Goal: Transaction & Acquisition: Purchase product/service

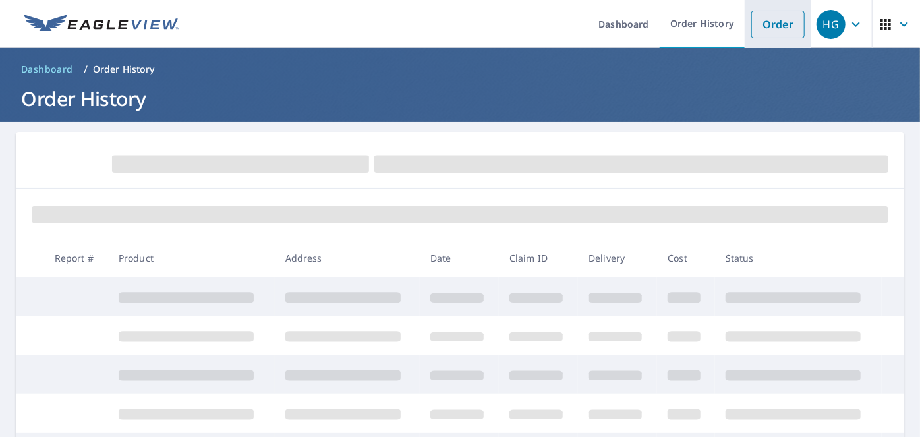
click at [755, 19] on link "Order" at bounding box center [777, 25] width 53 height 28
click at [776, 26] on link "Order" at bounding box center [777, 25] width 53 height 28
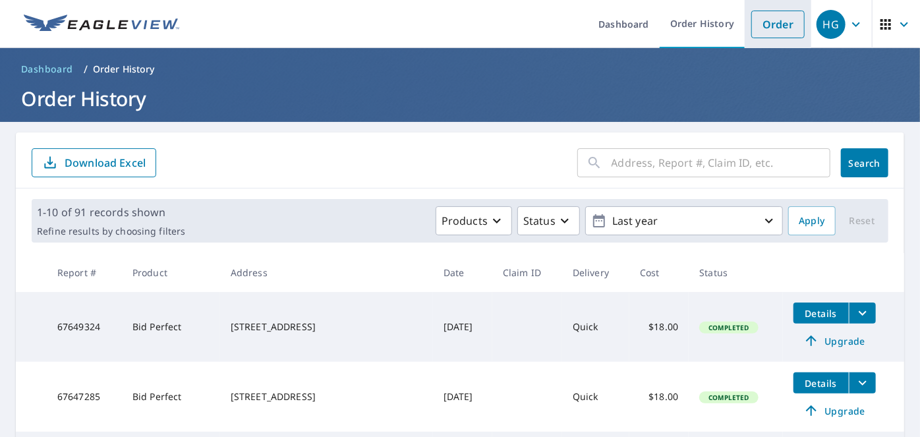
click at [751, 22] on link "Order" at bounding box center [777, 25] width 53 height 28
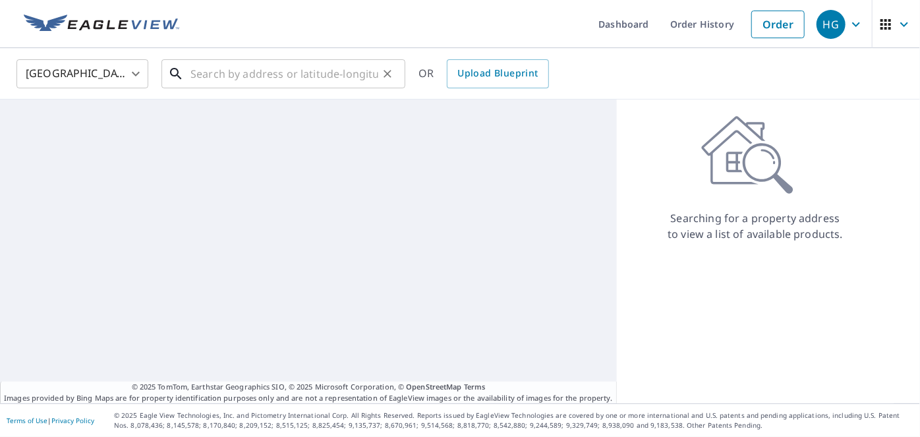
click at [207, 80] on input "text" at bounding box center [284, 73] width 188 height 37
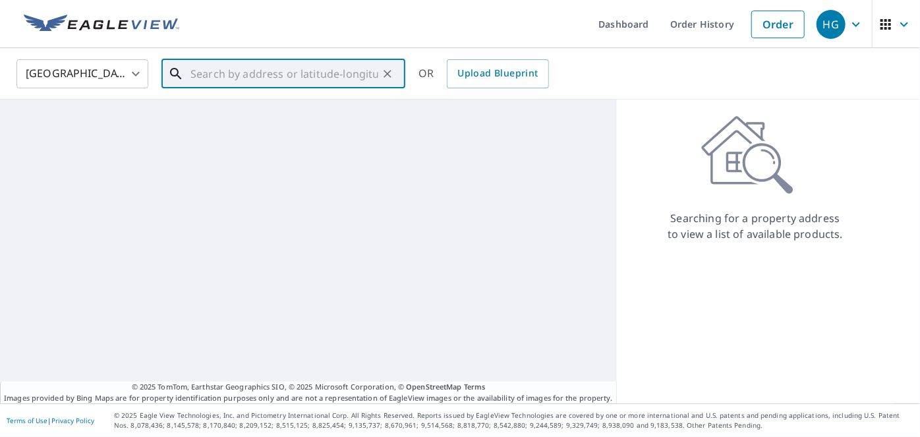
paste input "4740 Glenn Pine Lane, Boynton Beach FL 33436"
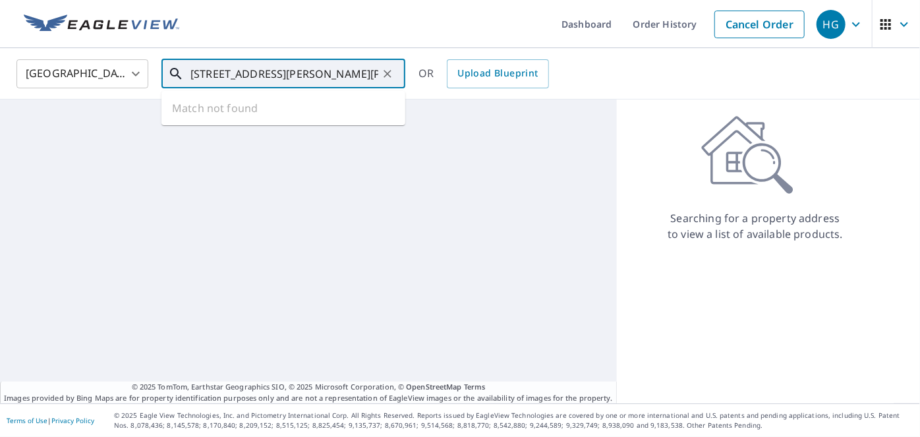
scroll to position [0, 50]
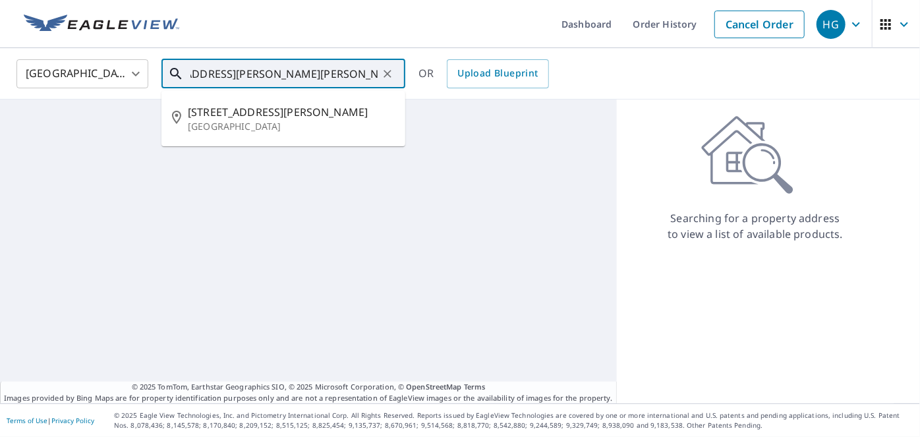
click at [258, 79] on input "4740 Glenn Pine Lane, Boynton Beach FL 33436" at bounding box center [284, 73] width 188 height 37
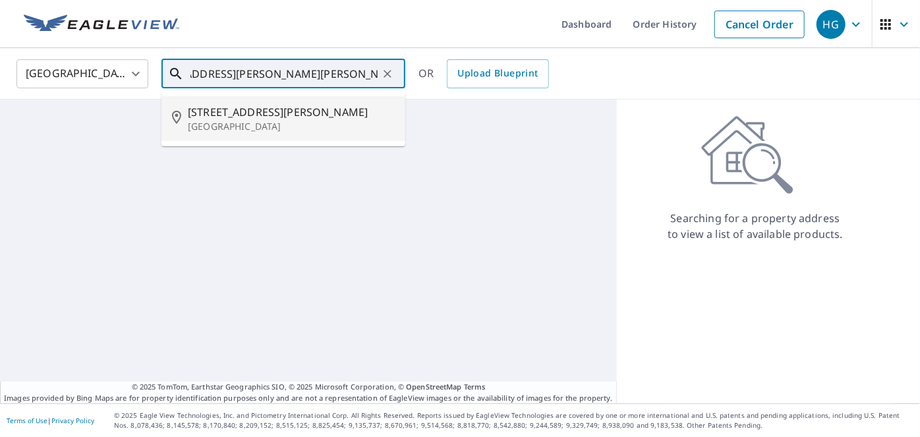
click at [302, 113] on span "[STREET_ADDRESS][PERSON_NAME]" at bounding box center [291, 112] width 207 height 16
type input "[STREET_ADDRESS][PERSON_NAME]"
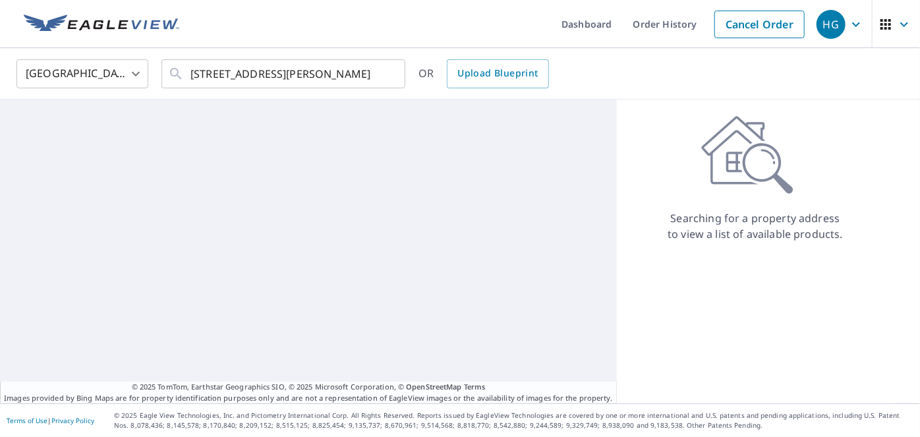
scroll to position [0, 0]
click at [319, 76] on input "[STREET_ADDRESS][PERSON_NAME]" at bounding box center [284, 73] width 188 height 37
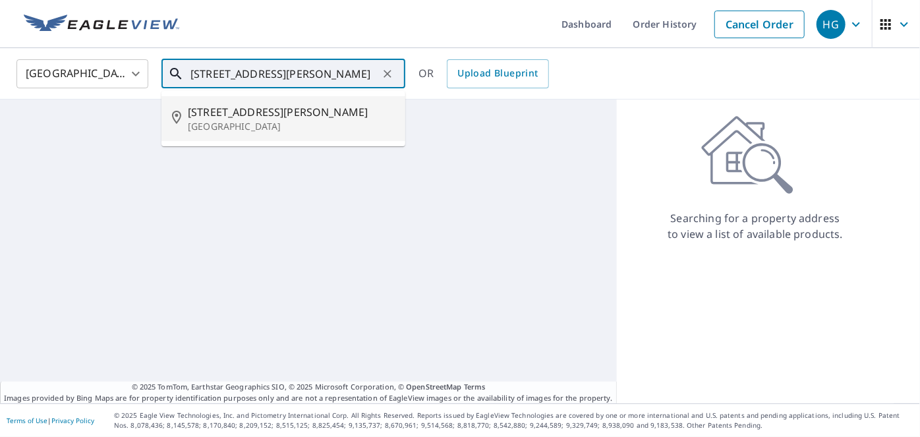
click at [239, 118] on span "[STREET_ADDRESS][PERSON_NAME]" at bounding box center [291, 112] width 207 height 16
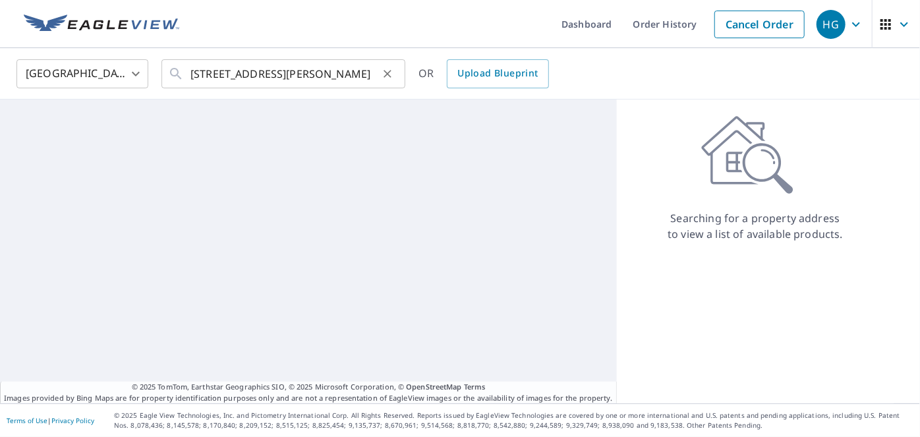
click at [186, 70] on div "4740 Glenn Pine Ln Boynton Beach, FL 33436 ​" at bounding box center [283, 73] width 244 height 29
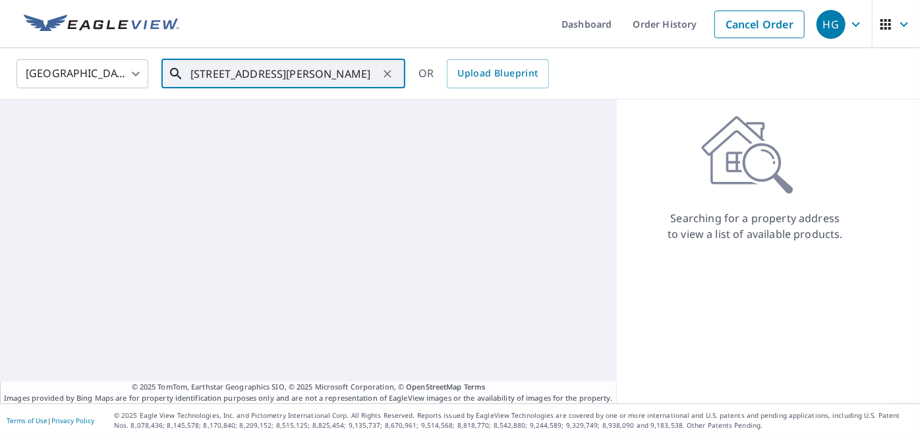
click at [340, 137] on div at bounding box center [308, 251] width 617 height 304
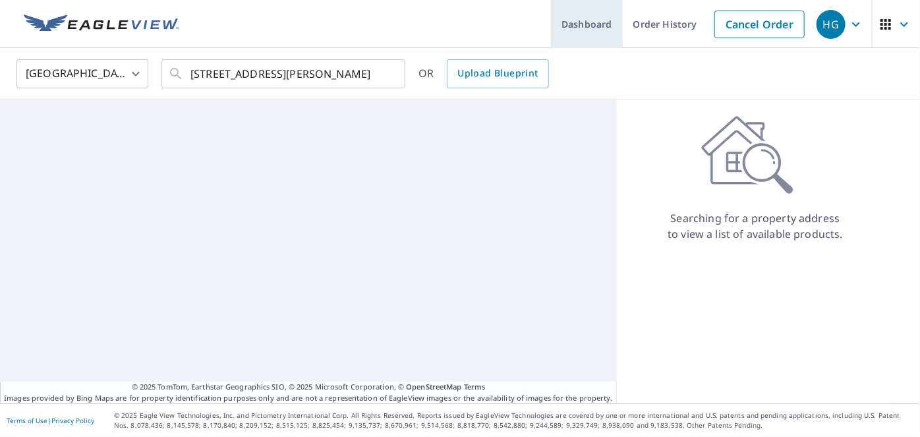
click at [591, 28] on link "Dashboard" at bounding box center [587, 24] width 72 height 48
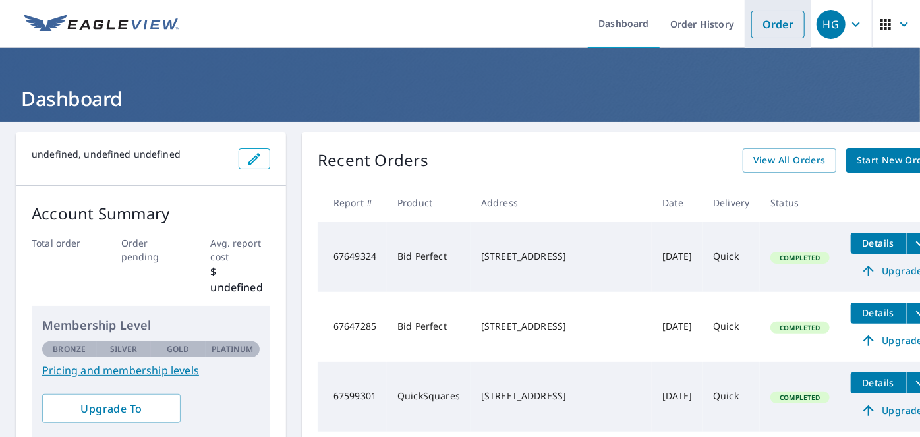
click at [751, 23] on link "Order" at bounding box center [777, 25] width 53 height 28
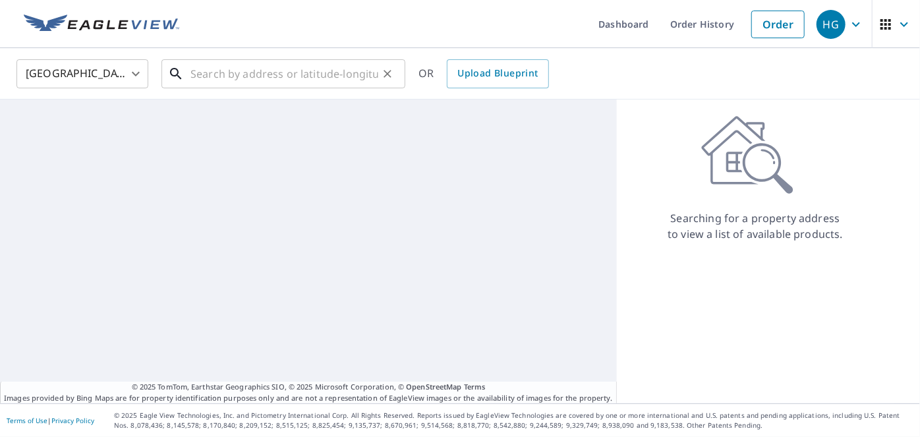
click at [315, 70] on input "text" at bounding box center [284, 73] width 188 height 37
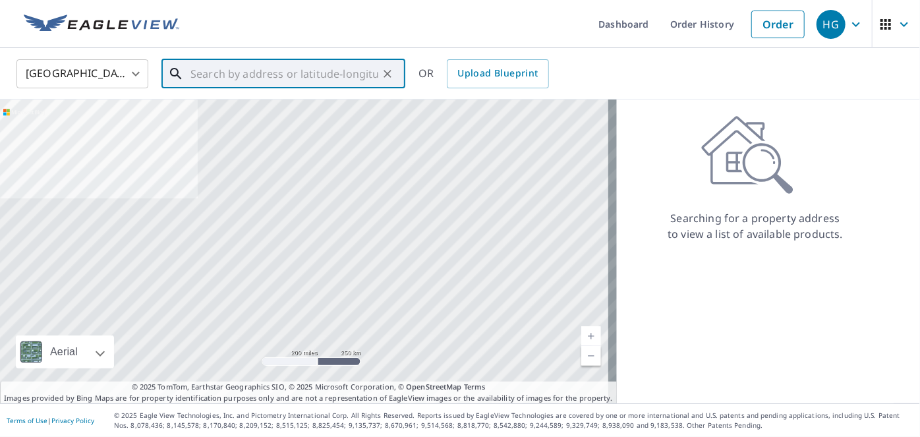
paste input "4740 Glenn Pine Lane, Boynton Beach FL 33436"
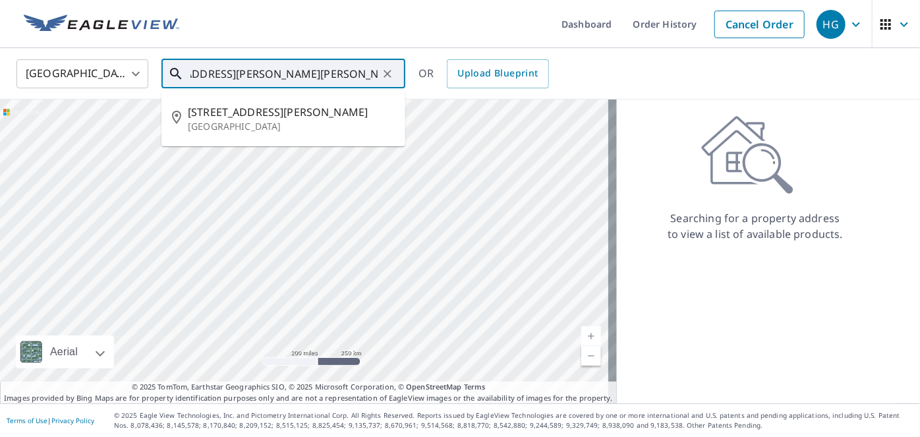
click at [249, 70] on input "4740 Glenn Pine Lane, Boynton Beach FL 33436" at bounding box center [284, 73] width 188 height 37
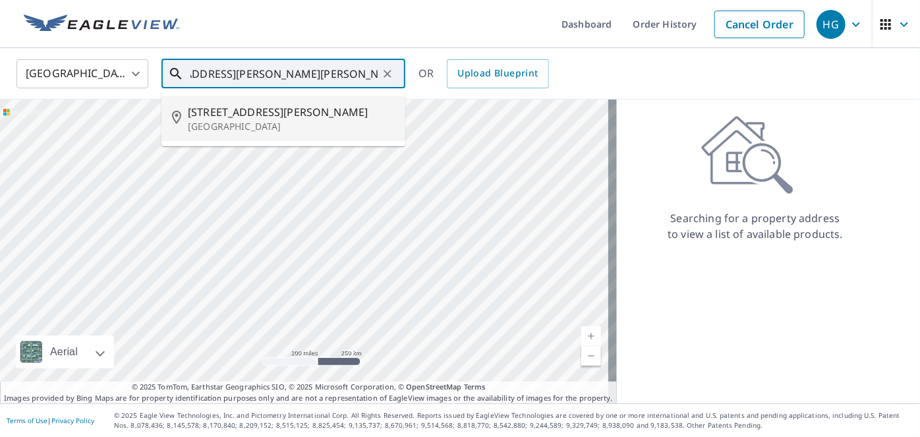
click at [246, 115] on span "[STREET_ADDRESS][PERSON_NAME]" at bounding box center [291, 112] width 207 height 16
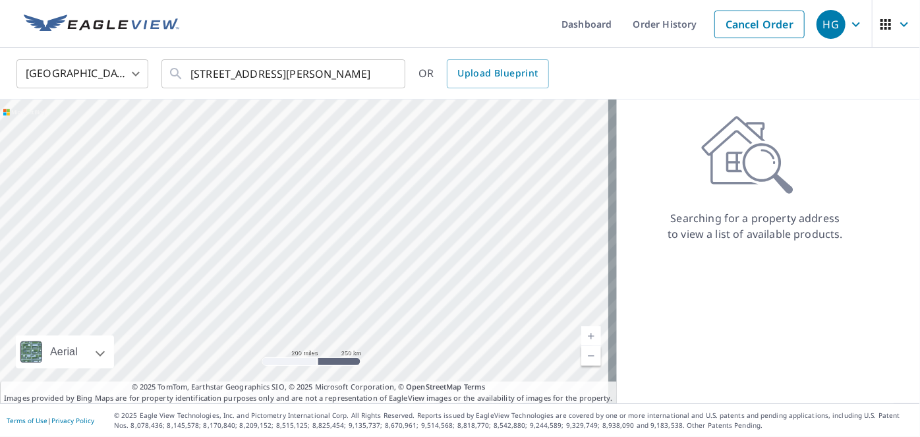
scroll to position [0, 0]
click at [265, 77] on input "[STREET_ADDRESS][PERSON_NAME]" at bounding box center [284, 73] width 188 height 37
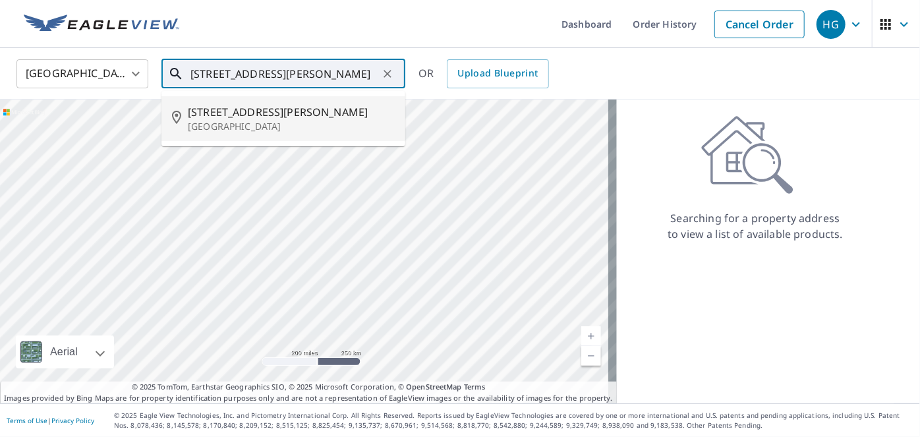
click at [172, 116] on icon at bounding box center [180, 119] width 16 height 16
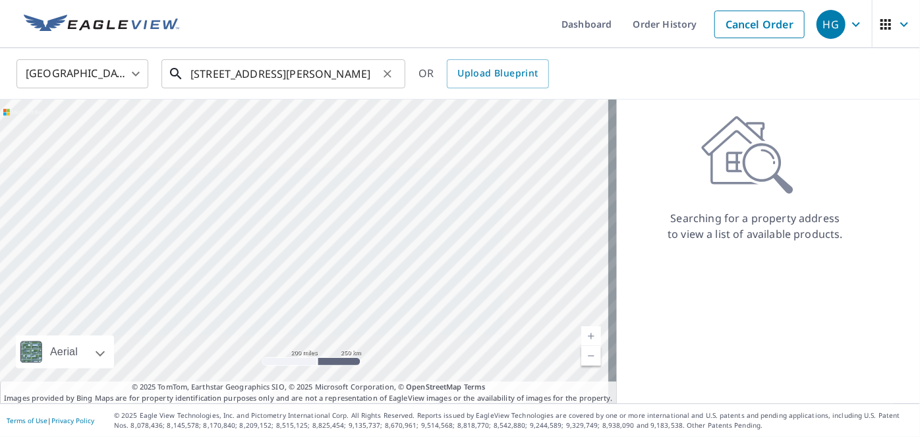
click at [233, 69] on input "[STREET_ADDRESS][PERSON_NAME]" at bounding box center [284, 73] width 188 height 37
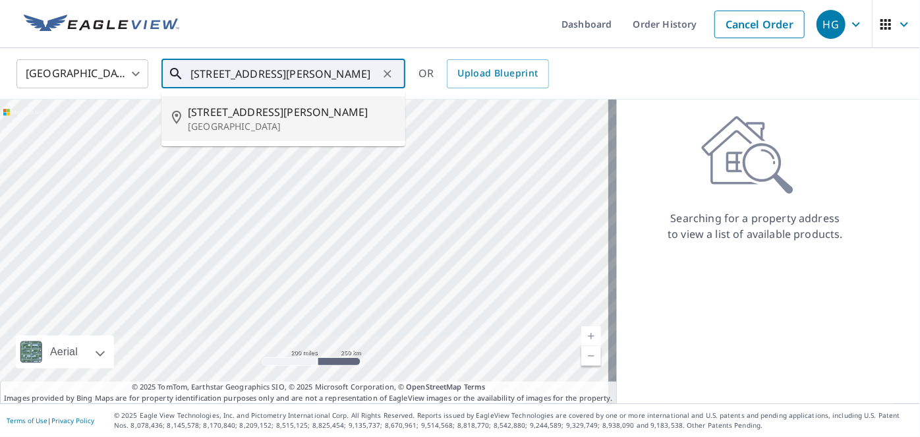
click at [291, 113] on span "[STREET_ADDRESS][PERSON_NAME]" at bounding box center [291, 112] width 207 height 16
click at [314, 78] on input "[STREET_ADDRESS][PERSON_NAME]" at bounding box center [284, 73] width 188 height 37
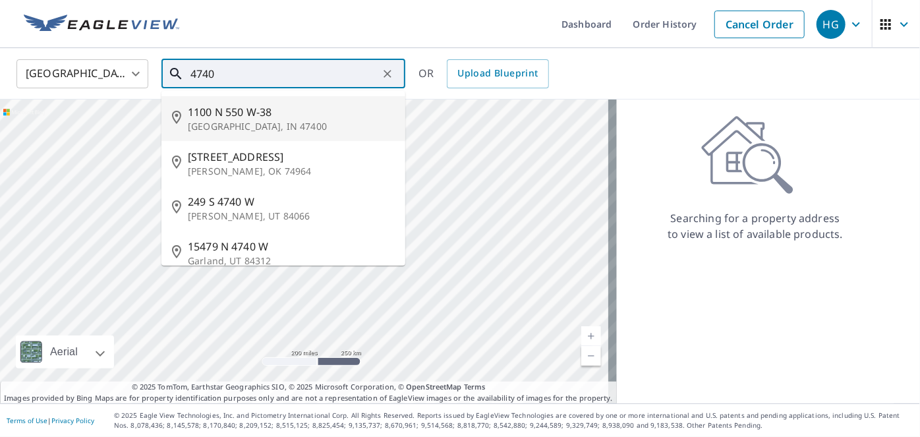
click at [316, 120] on p "[GEOGRAPHIC_DATA], IN 47400" at bounding box center [291, 126] width 207 height 13
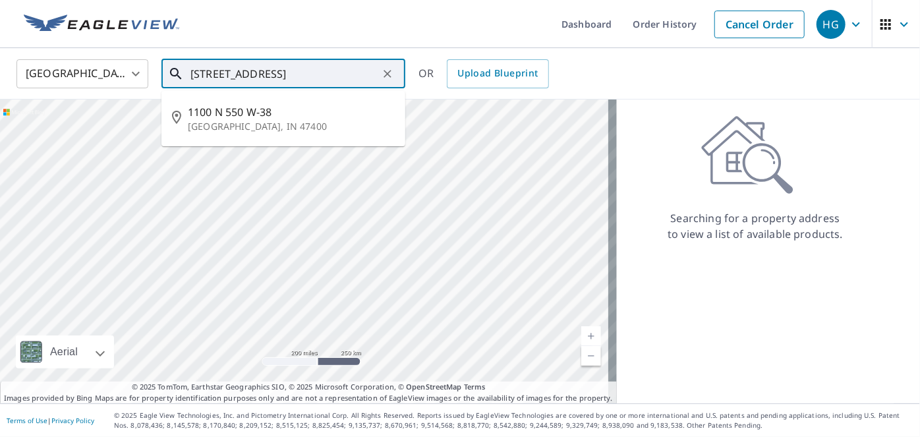
click at [297, 70] on input "1100 N 550 W-38 Geneva, IN 47400" at bounding box center [284, 73] width 188 height 37
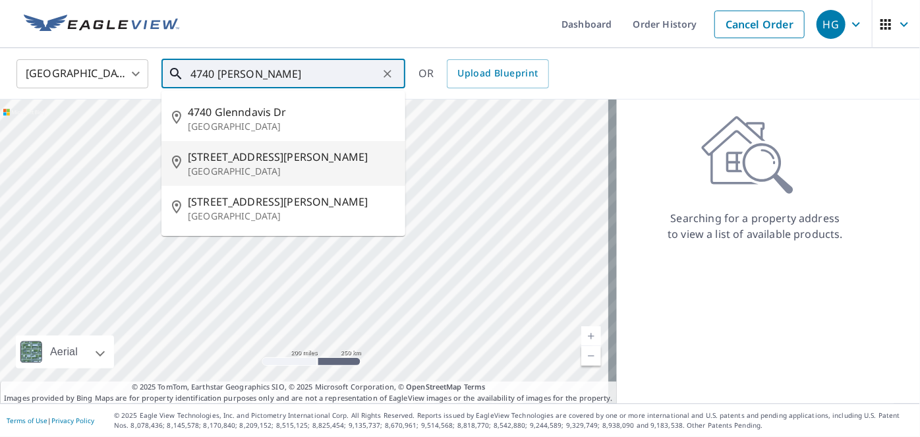
click at [294, 169] on p "[GEOGRAPHIC_DATA]" at bounding box center [291, 171] width 207 height 13
type input "[STREET_ADDRESS][PERSON_NAME]"
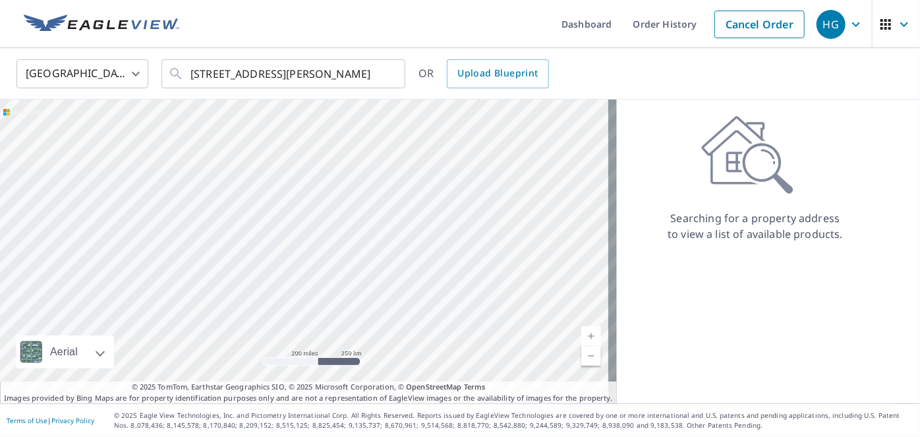
click at [659, 125] on div "Searching for a property address to view a list of available products." at bounding box center [755, 178] width 277 height 126
click at [277, 74] on input "[STREET_ADDRESS][PERSON_NAME]" at bounding box center [284, 73] width 188 height 37
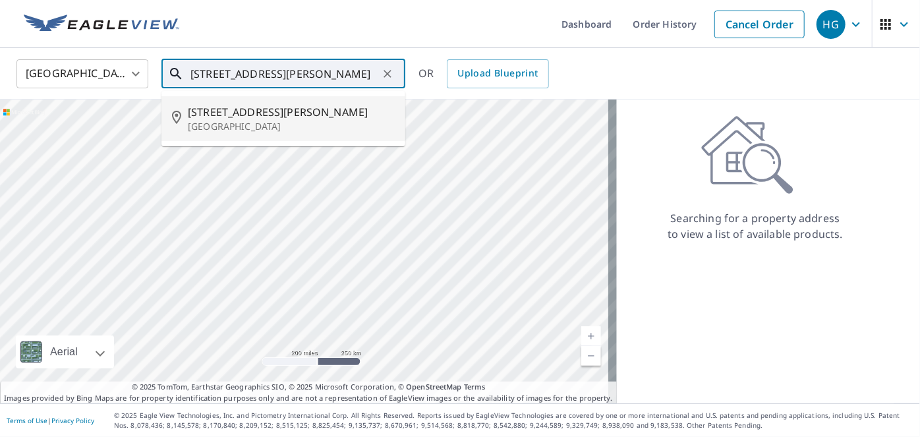
click at [258, 126] on p "[GEOGRAPHIC_DATA]" at bounding box center [291, 126] width 207 height 13
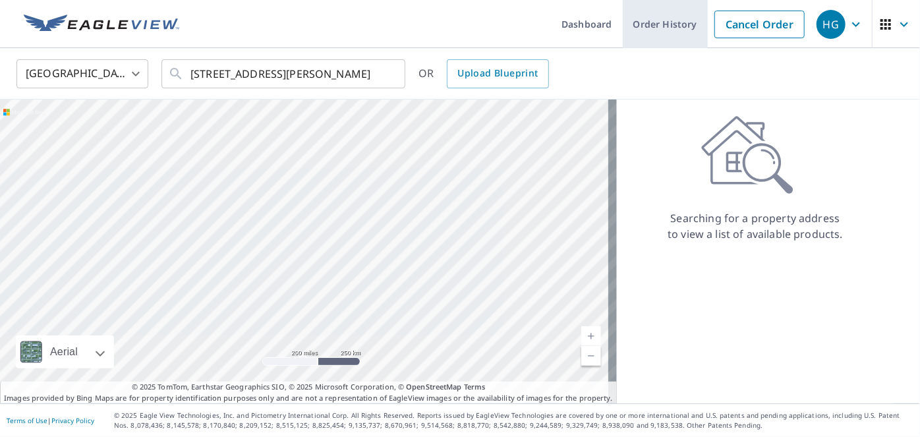
click at [661, 30] on link "Order History" at bounding box center [665, 24] width 85 height 48
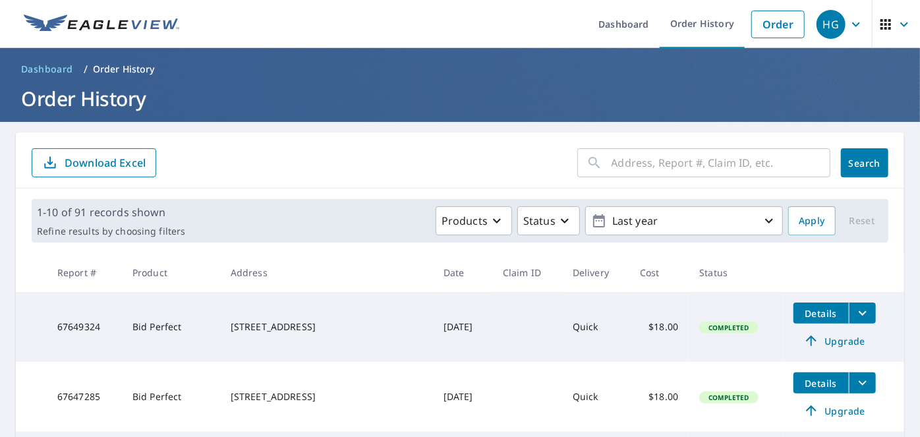
click at [627, 167] on input "text" at bounding box center [720, 162] width 219 height 37
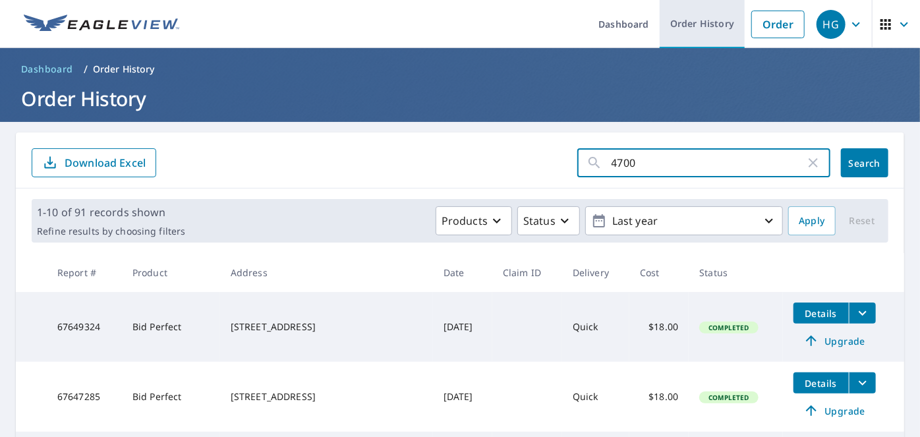
click at [675, 28] on link "Order History" at bounding box center [701, 24] width 85 height 48
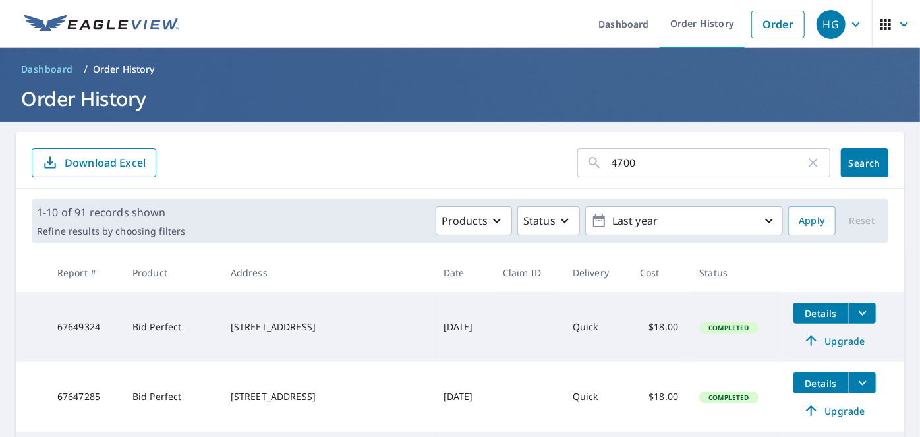
drag, startPoint x: 643, startPoint y: 165, endPoint x: 549, endPoint y: 163, distance: 93.6
click at [549, 163] on form "4700 ​ Search Download Excel" at bounding box center [460, 162] width 856 height 29
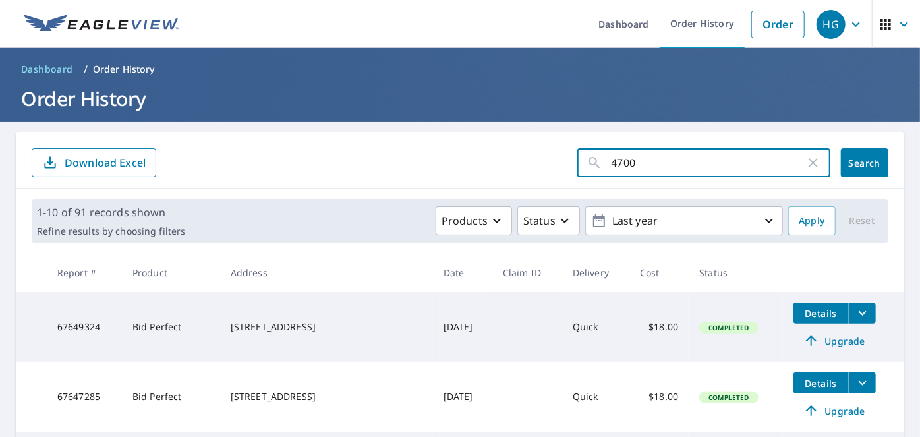
paste input "40 Glenn Pine Lane, Boynton Beach FL 33436"
click at [667, 162] on input "4740 Glenn Pine Lane, Boynton Beach FL 33436" at bounding box center [708, 162] width 194 height 37
type input "4740 Glenn Pine Lane, Boynton Beach FL 33436"
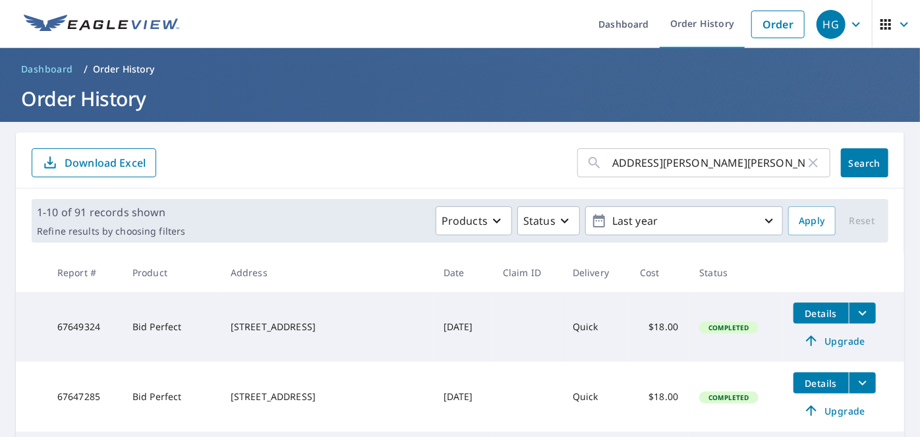
scroll to position [0, 0]
click at [636, 200] on div "1-10 of 91 records shown Refine results by choosing filters Products Status Las…" at bounding box center [460, 220] width 856 height 43
click at [851, 162] on span "Search" at bounding box center [864, 163] width 26 height 13
click at [511, 167] on form "​ Search Download Excel" at bounding box center [460, 162] width 856 height 29
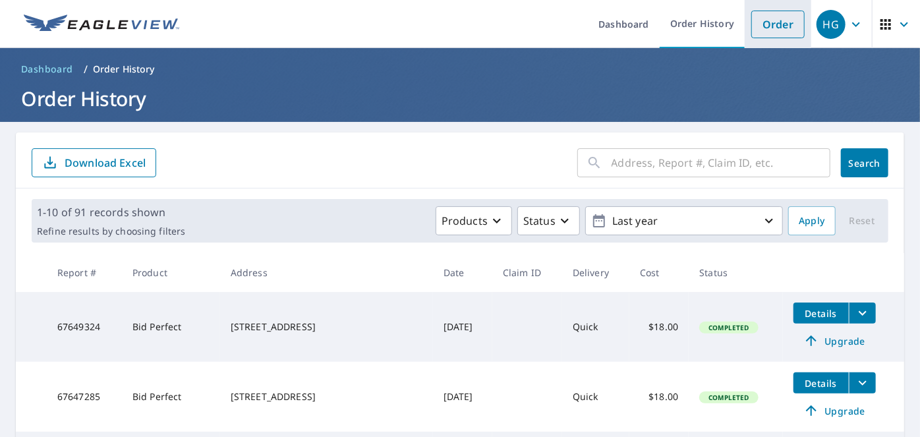
drag, startPoint x: 770, startPoint y: 30, endPoint x: 773, endPoint y: 40, distance: 10.2
click at [770, 30] on link "Order" at bounding box center [777, 25] width 53 height 28
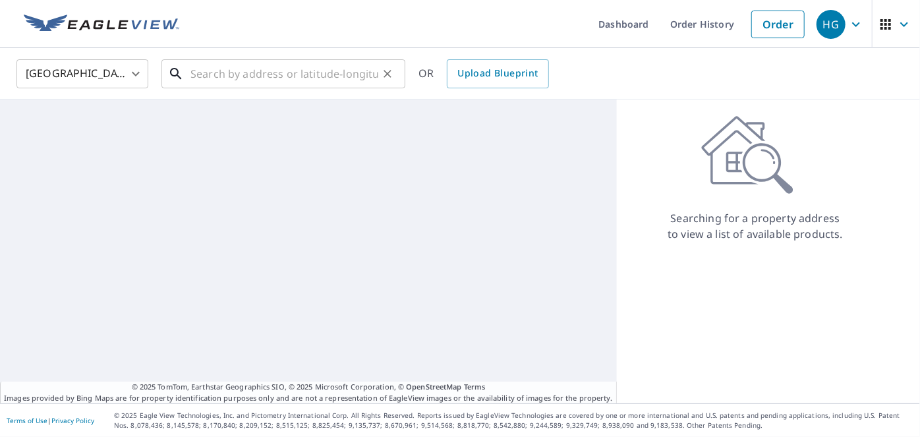
click at [237, 67] on input "text" at bounding box center [284, 73] width 188 height 37
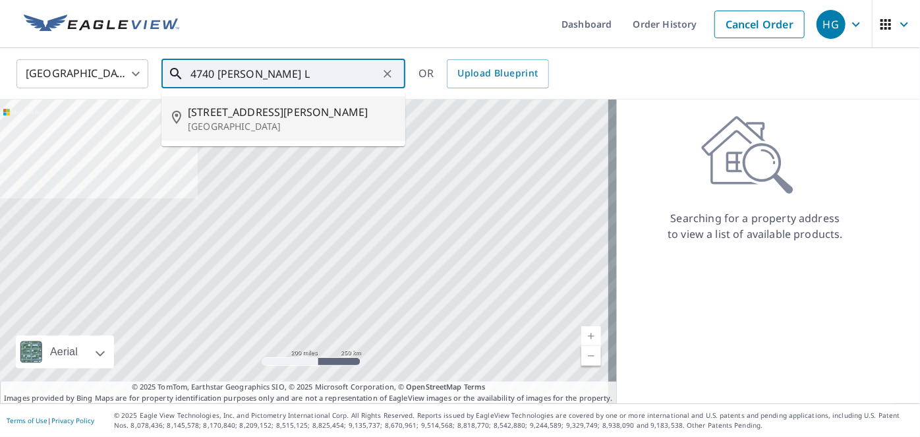
click at [238, 134] on li "[STREET_ADDRESS][PERSON_NAME]" at bounding box center [283, 118] width 244 height 45
type input "[STREET_ADDRESS][PERSON_NAME]"
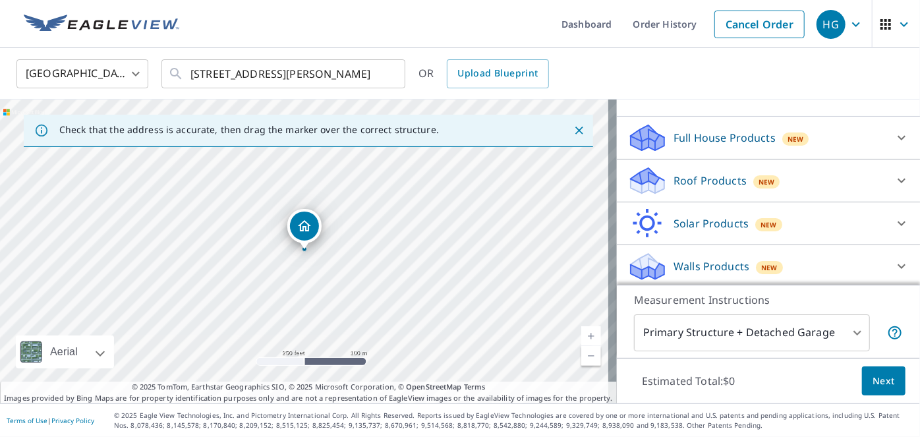
scroll to position [119, 0]
click at [829, 154] on div "Full House Products New" at bounding box center [756, 138] width 258 height 31
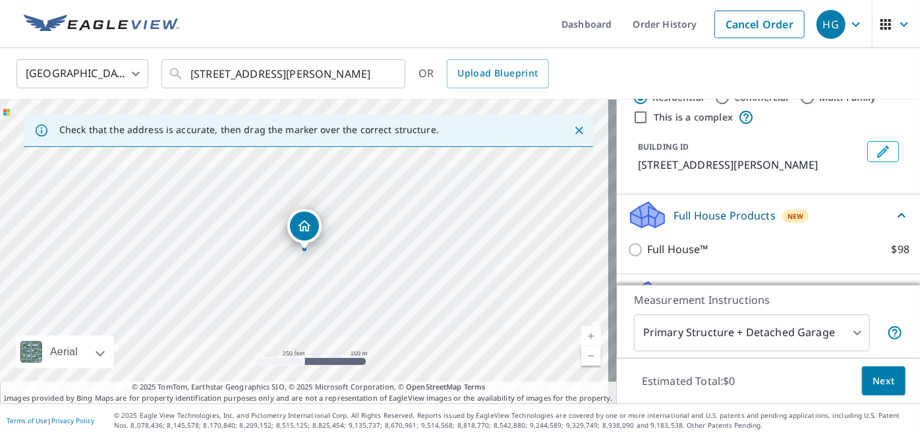
scroll to position [174, 0]
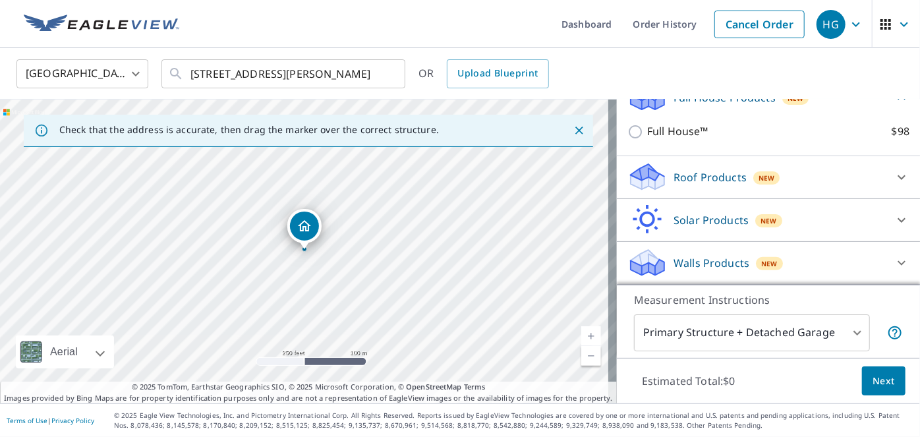
click at [810, 181] on div "Roof Products New" at bounding box center [756, 176] width 258 height 31
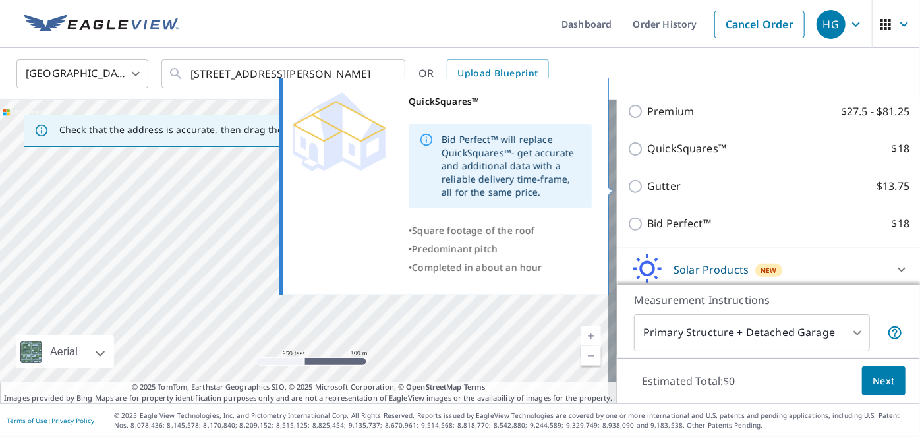
scroll to position [293, 0]
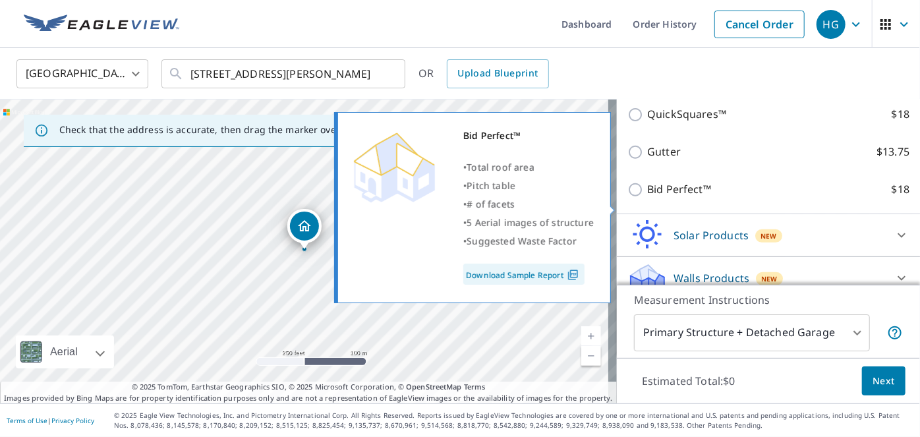
click at [722, 198] on label "Bid Perfect™ $18" at bounding box center [778, 189] width 262 height 16
click at [647, 198] on input "Bid Perfect™ $18" at bounding box center [637, 190] width 20 height 16
checkbox input "true"
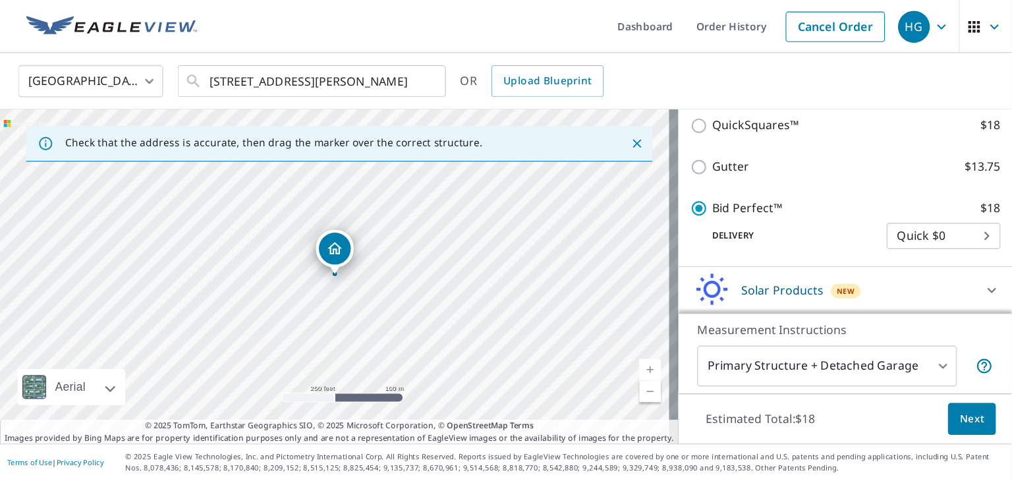
scroll to position [373, 0]
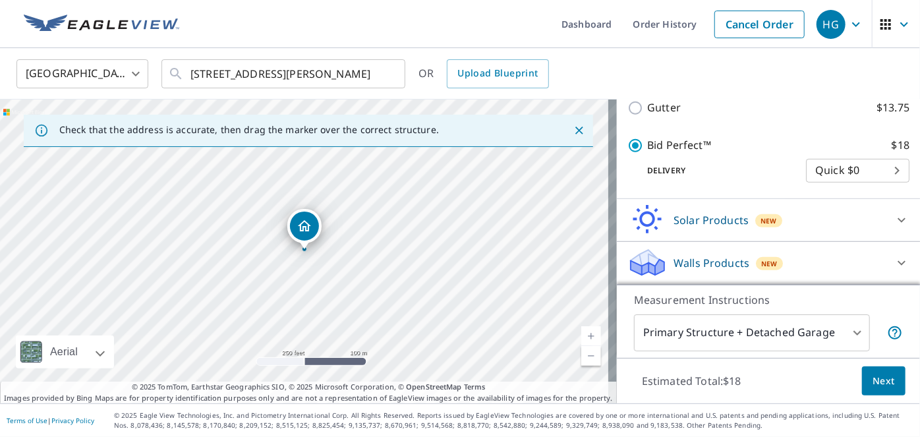
click at [872, 379] on span "Next" at bounding box center [883, 381] width 22 height 16
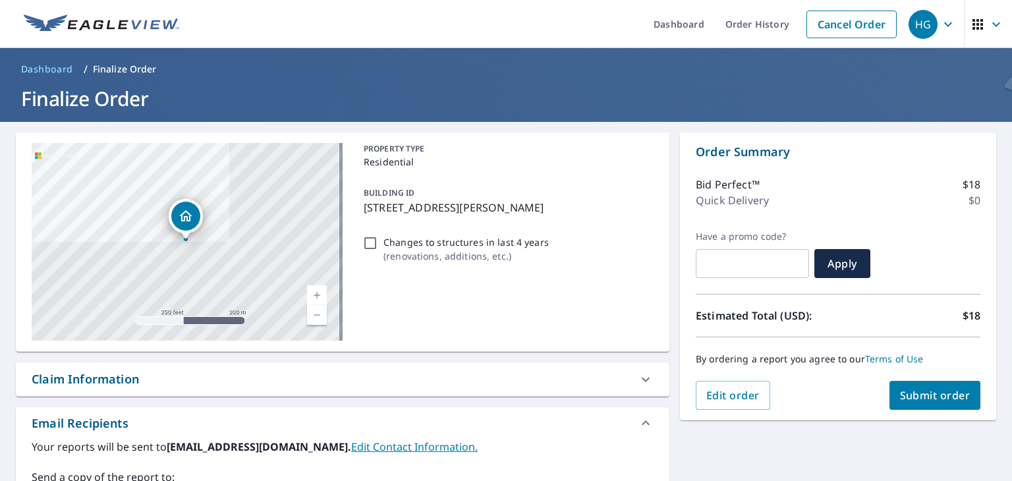
click at [362, 239] on input "Changes to structures in last 4 years ( renovations, additions, etc. )" at bounding box center [370, 243] width 16 height 16
checkbox input "true"
click at [919, 399] on span "Submit order" at bounding box center [935, 395] width 70 height 14
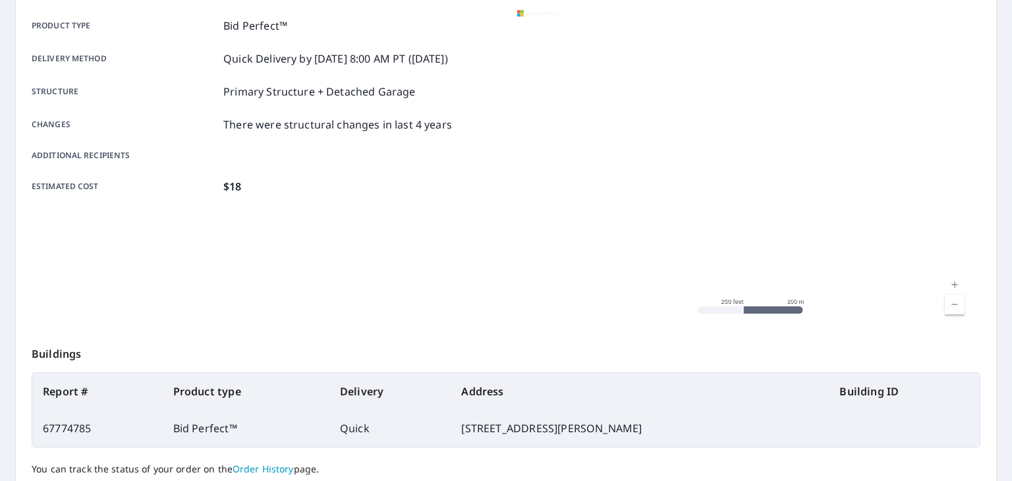
scroll to position [198, 0]
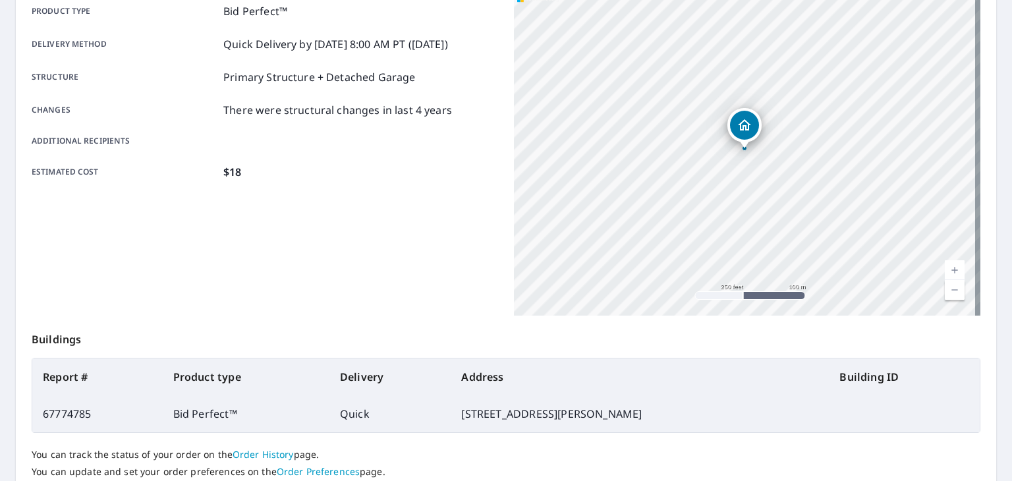
click at [383, 293] on div "Product type Bid Perfect™ Delivery method Quick Delivery by [DATE] 8:00 AM PT (…" at bounding box center [265, 150] width 466 height 329
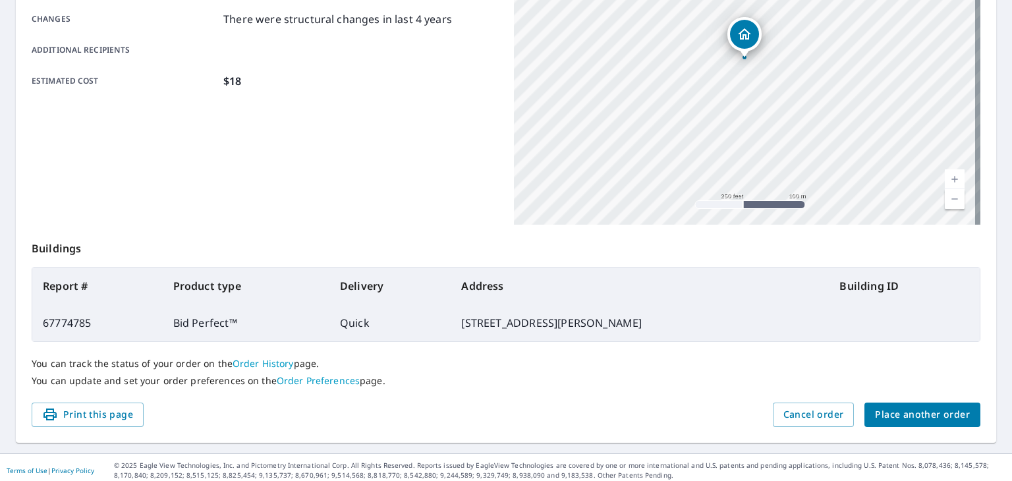
scroll to position [294, 0]
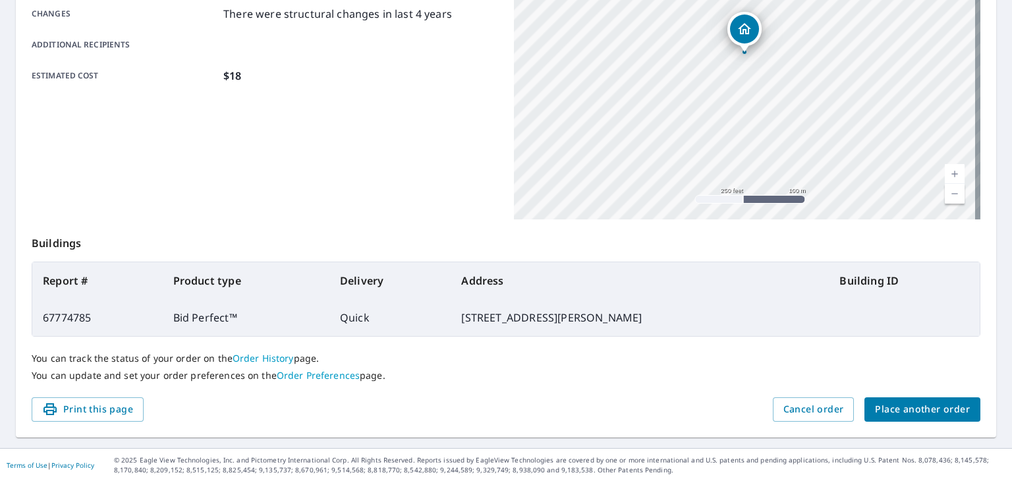
click at [919, 412] on span "Place another order" at bounding box center [922, 409] width 95 height 16
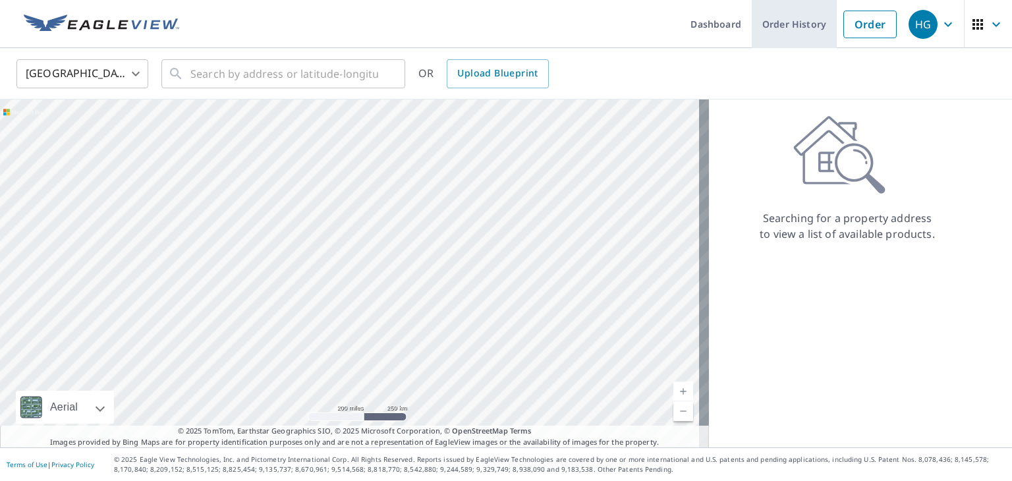
click at [779, 22] on link "Order History" at bounding box center [794, 24] width 85 height 48
